Goal: Task Accomplishment & Management: Manage account settings

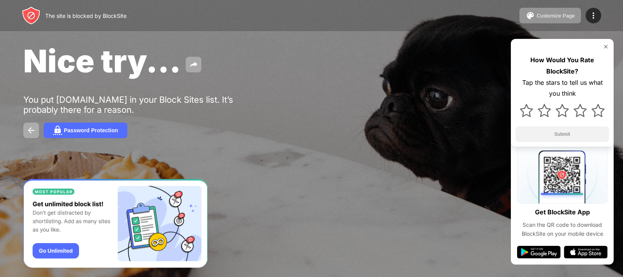
click at [607, 47] on img at bounding box center [606, 47] width 6 height 6
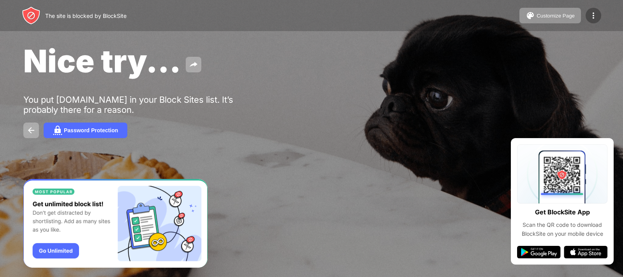
click at [597, 18] on img at bounding box center [593, 15] width 9 height 9
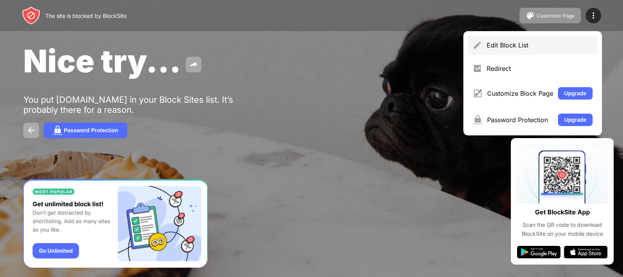
click at [565, 42] on div "Edit Block List" at bounding box center [540, 45] width 106 height 8
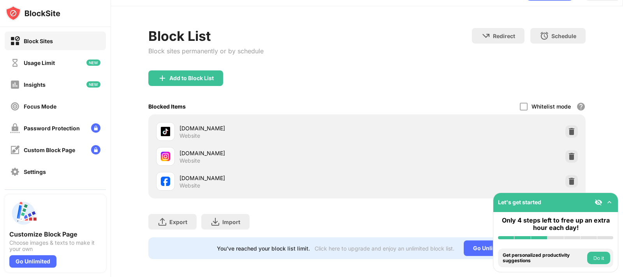
scroll to position [30, 0]
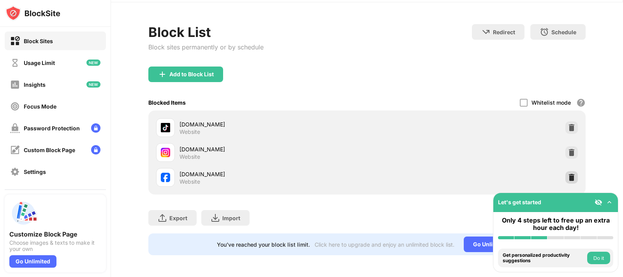
drag, startPoint x: 567, startPoint y: 171, endPoint x: 553, endPoint y: 168, distance: 14.3
click at [568, 174] on img at bounding box center [572, 178] width 8 height 8
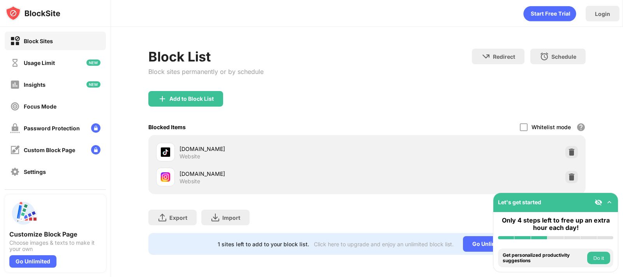
scroll to position [0, 0]
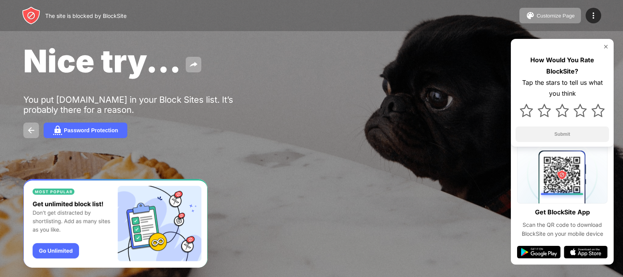
click at [606, 48] on img at bounding box center [606, 47] width 6 height 6
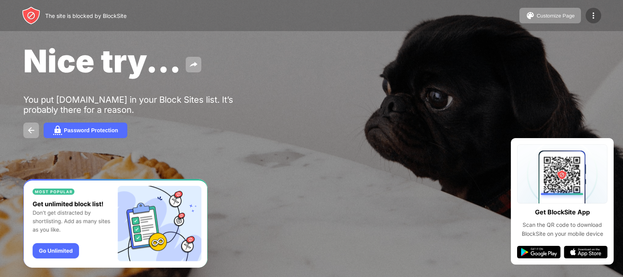
click at [600, 16] on div at bounding box center [594, 16] width 16 height 16
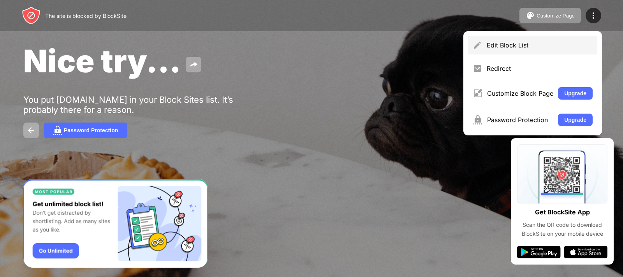
click at [535, 37] on div "Edit Block List" at bounding box center [532, 45] width 129 height 19
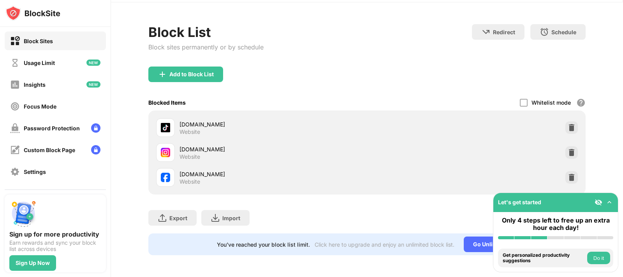
scroll to position [30, 0]
click at [568, 149] on img at bounding box center [572, 153] width 8 height 8
